Goal: Navigation & Orientation: Find specific page/section

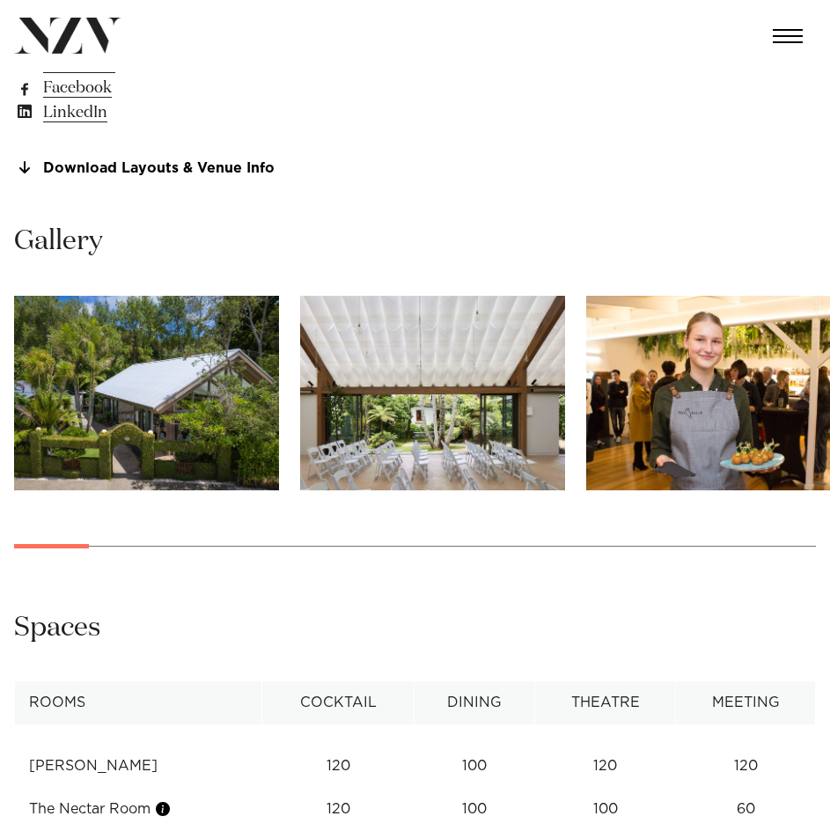
scroll to position [1232, 0]
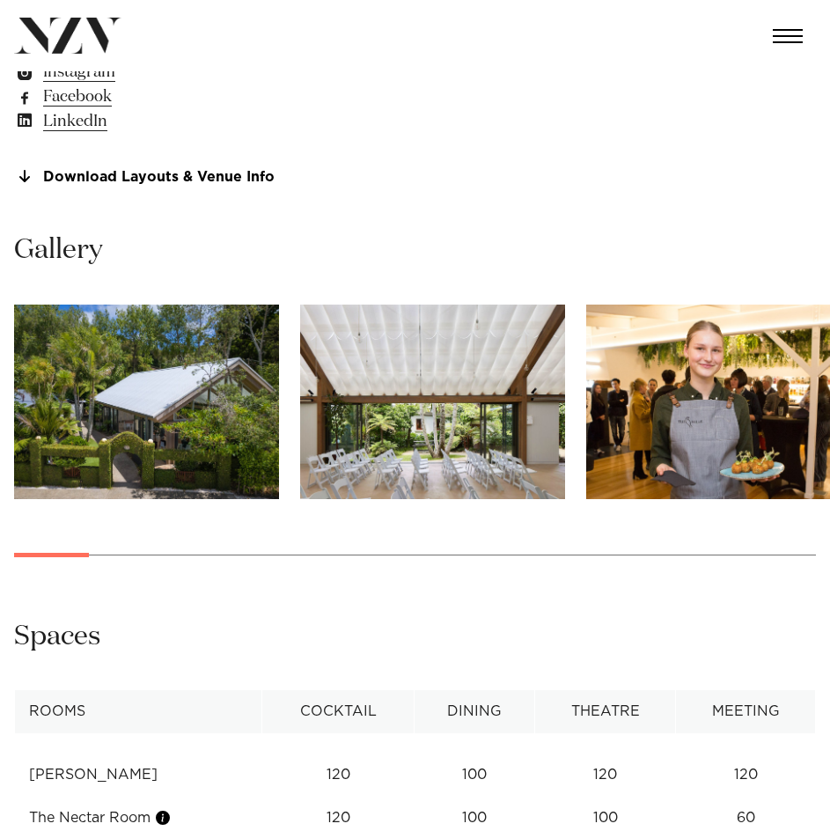
click at [235, 392] on img "1 / 30" at bounding box center [146, 402] width 265 height 195
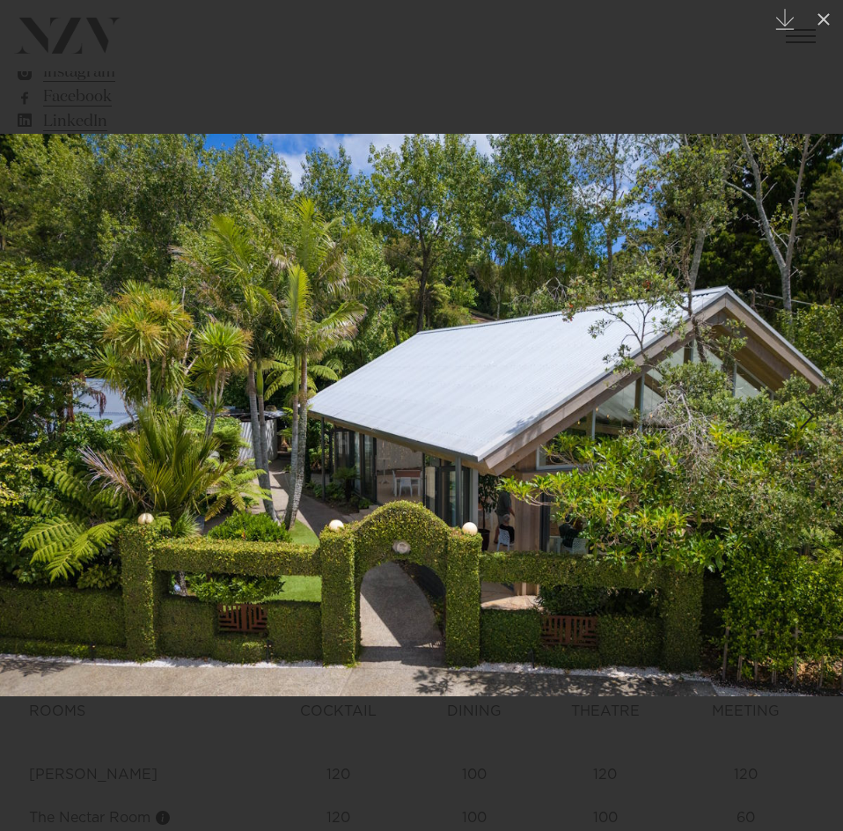
click at [769, 488] on img at bounding box center [421, 415] width 843 height 562
click at [767, 29] on div at bounding box center [421, 415] width 843 height 831
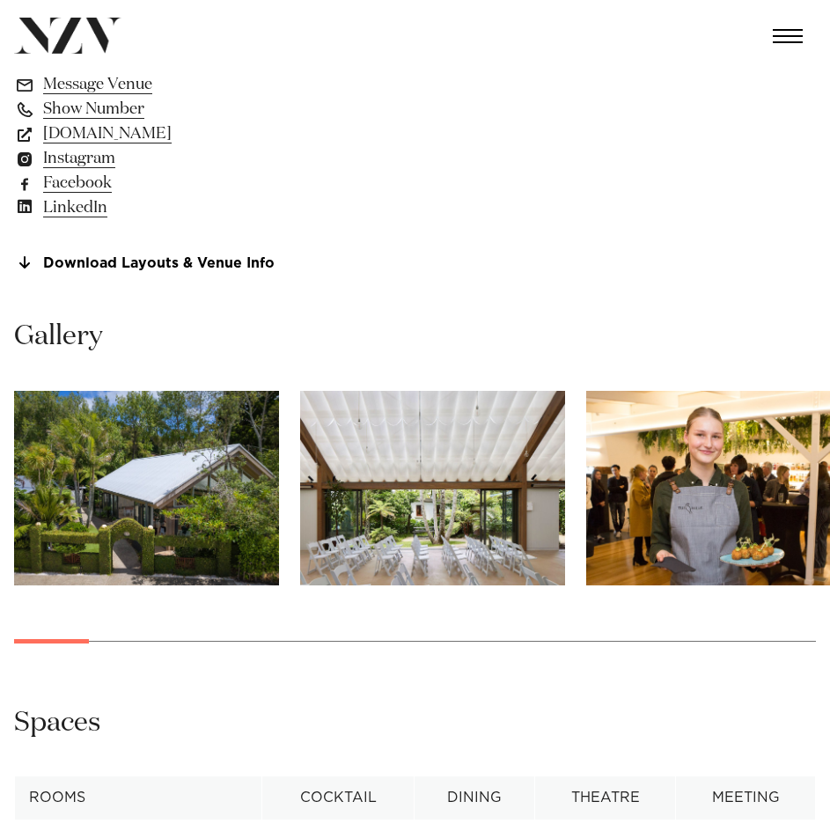
scroll to position [1144, 0]
